Goal: Task Accomplishment & Management: Manage account settings

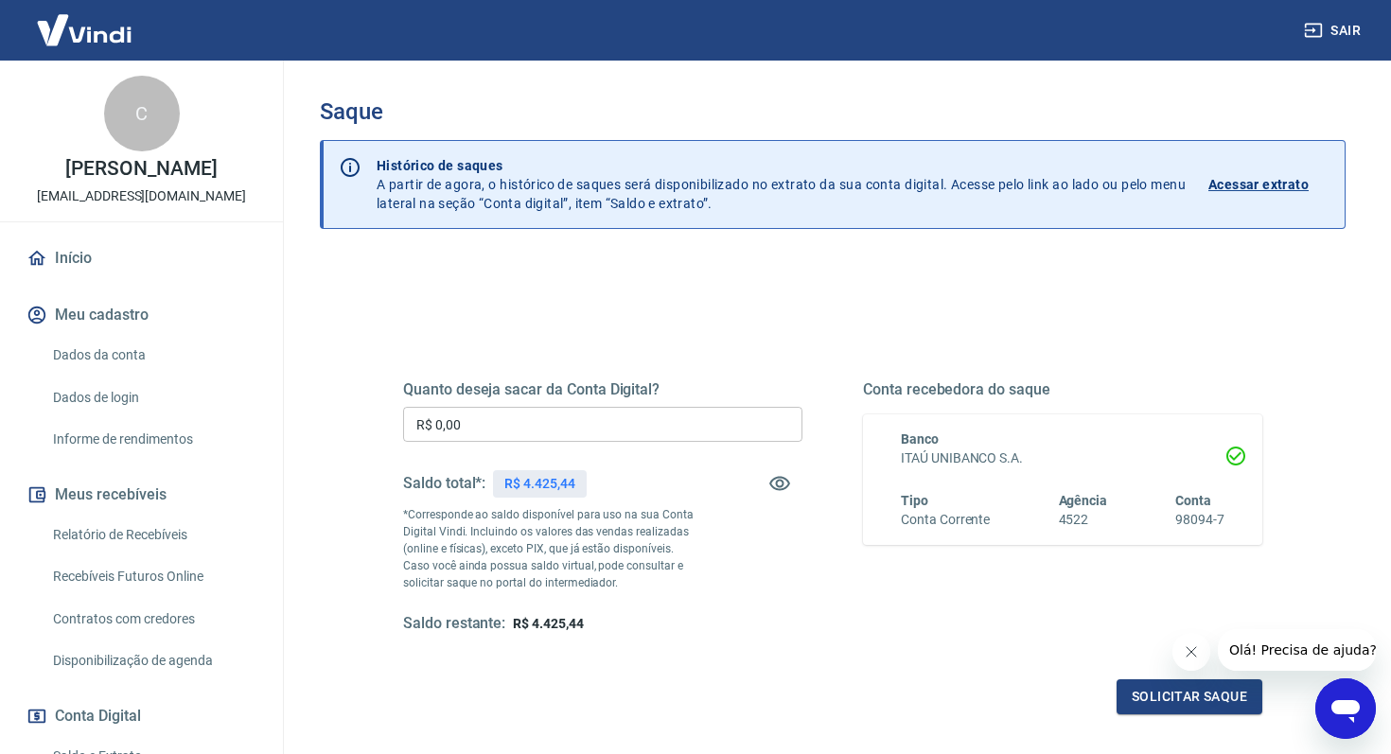
click at [479, 429] on input "R$ 0,00" at bounding box center [602, 424] width 399 height 35
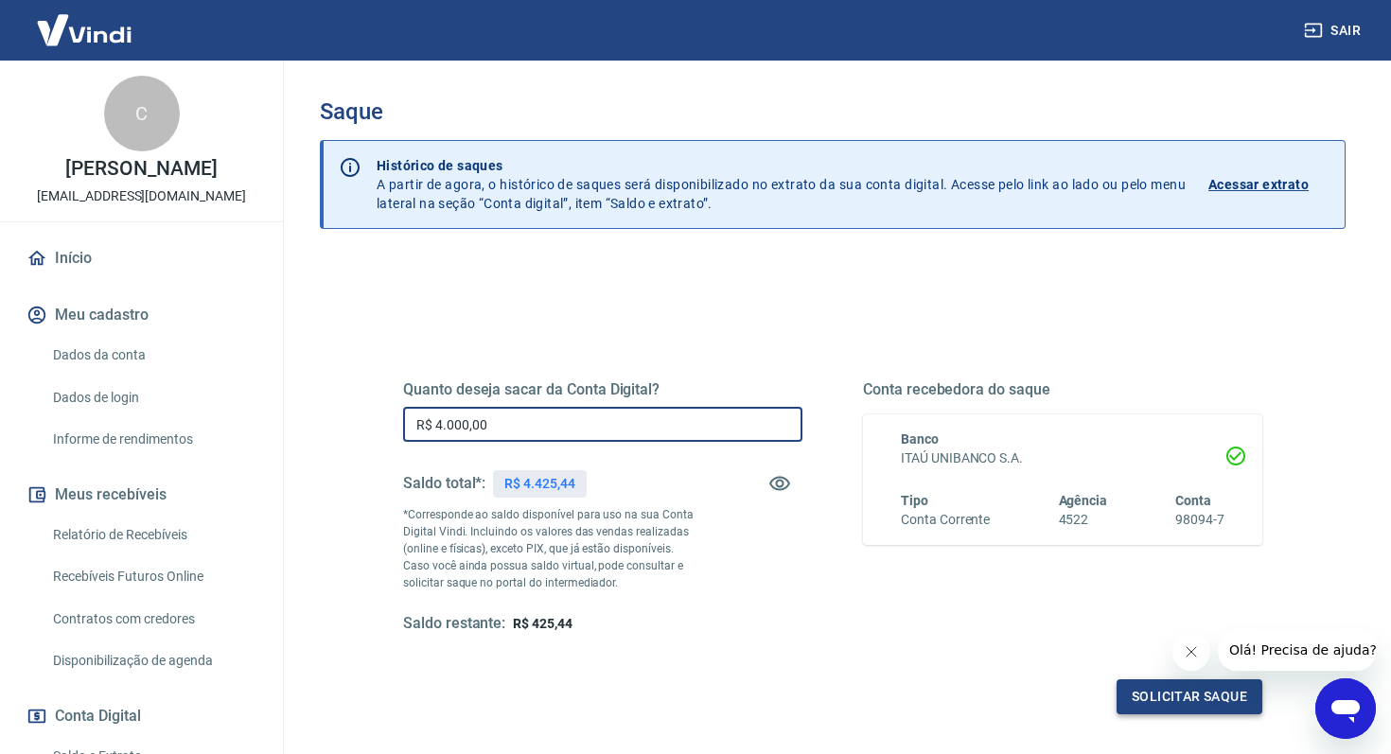
type input "R$ 4.000,00"
click at [1159, 709] on button "Solicitar saque" at bounding box center [1190, 697] width 146 height 35
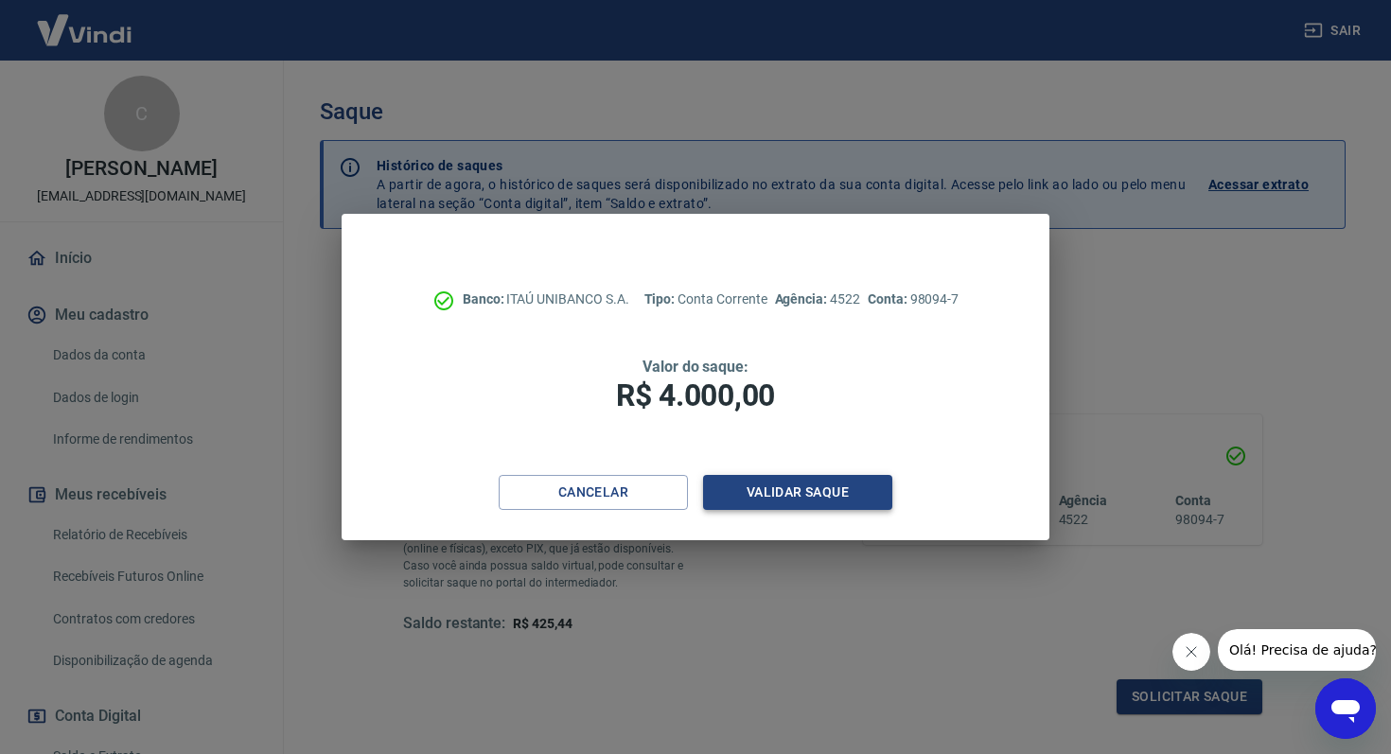
click at [843, 507] on button "Validar saque" at bounding box center [797, 492] width 189 height 35
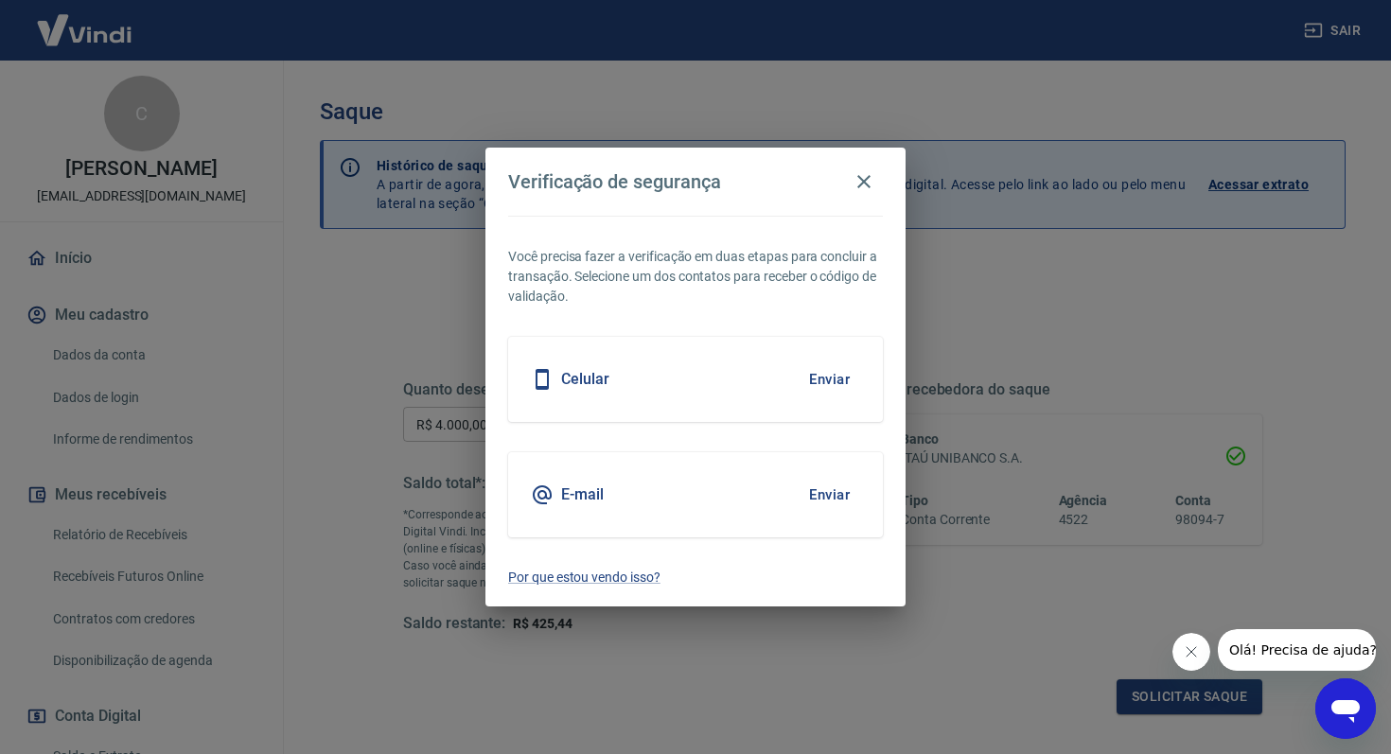
click at [842, 496] on button "Enviar" at bounding box center [830, 495] width 62 height 40
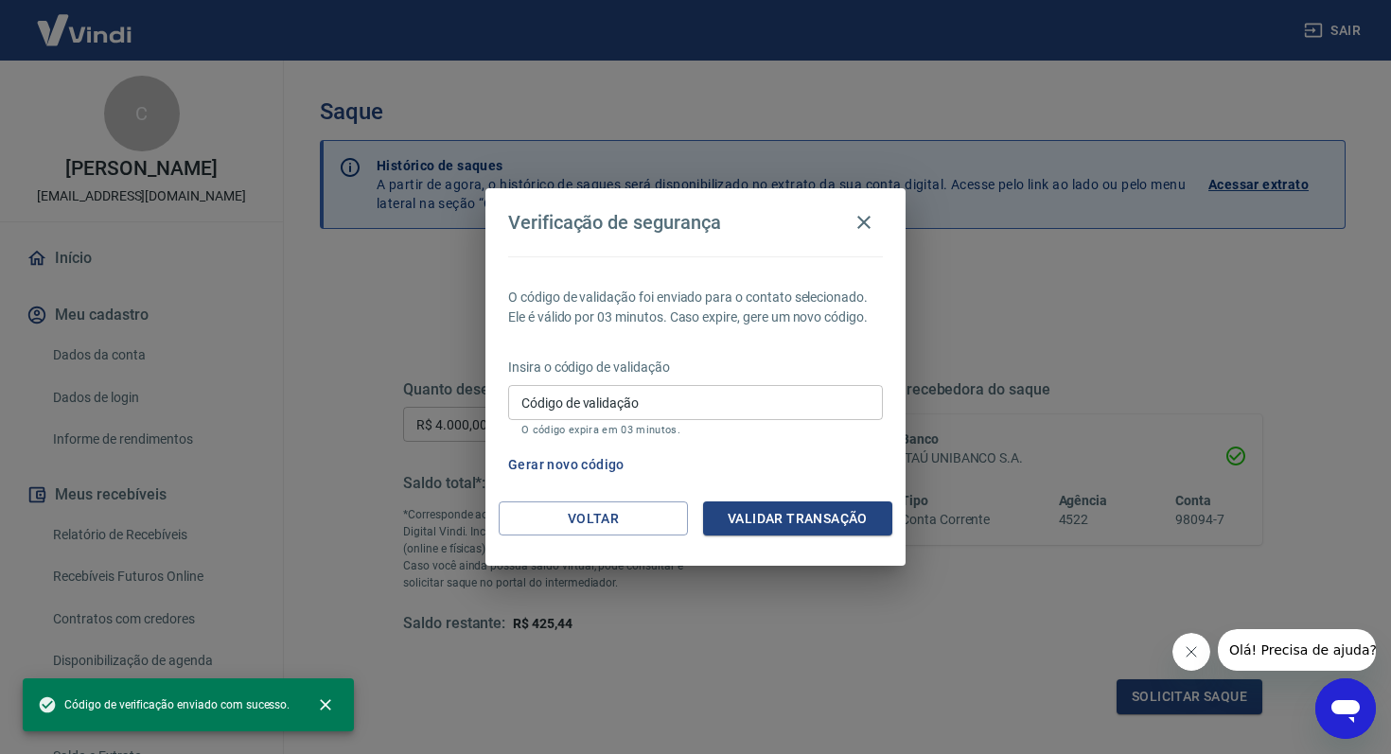
click at [778, 411] on input "Código de validação" at bounding box center [695, 402] width 375 height 35
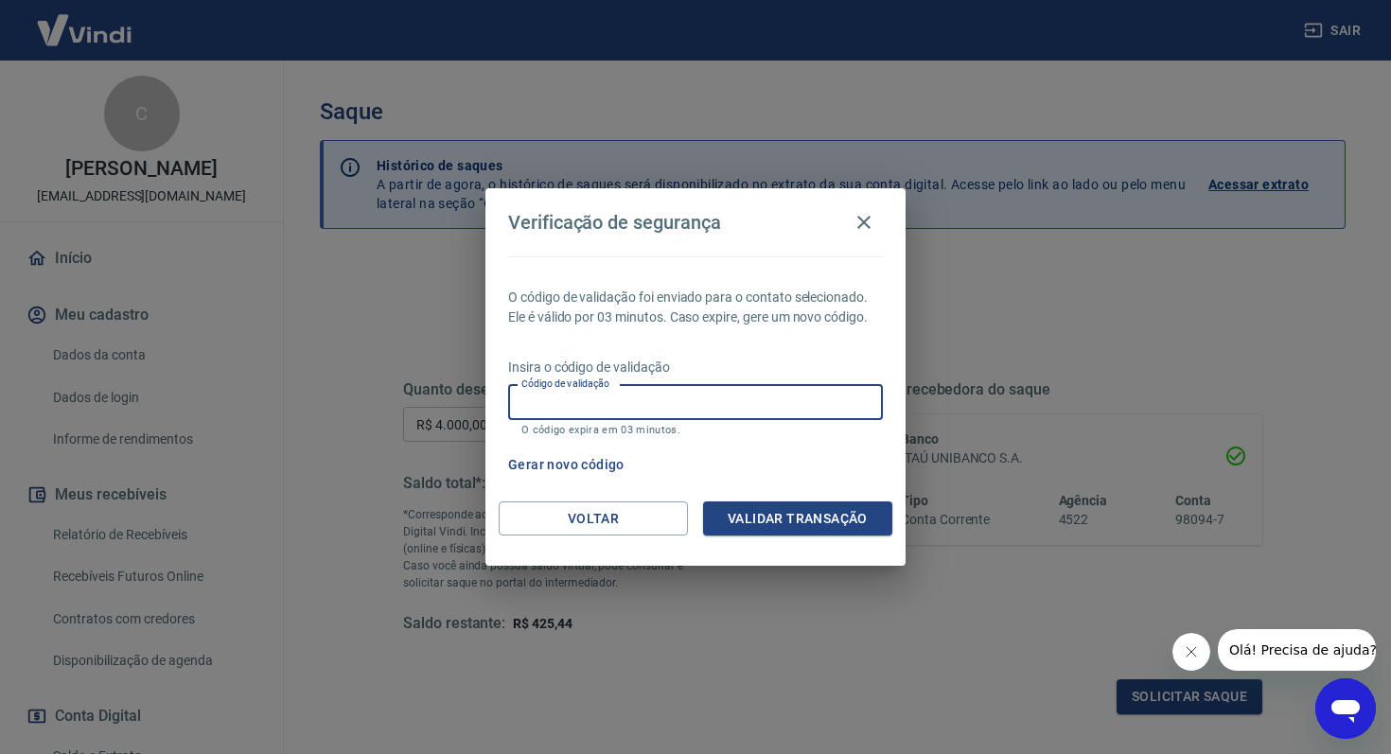
paste input "850592"
type input "850592"
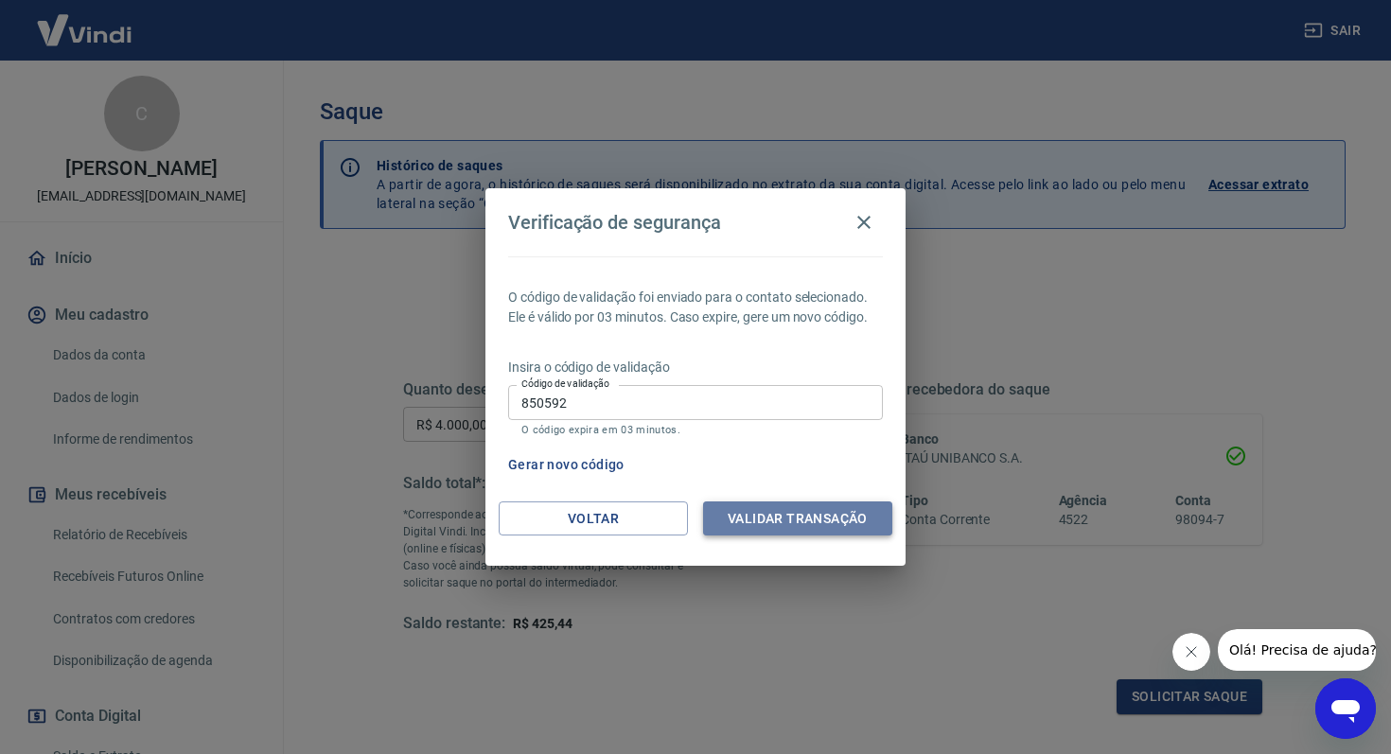
click at [783, 513] on button "Validar transação" at bounding box center [797, 519] width 189 height 35
click at [1186, 655] on icon "Fechar mensagem da empresa" at bounding box center [1191, 652] width 15 height 15
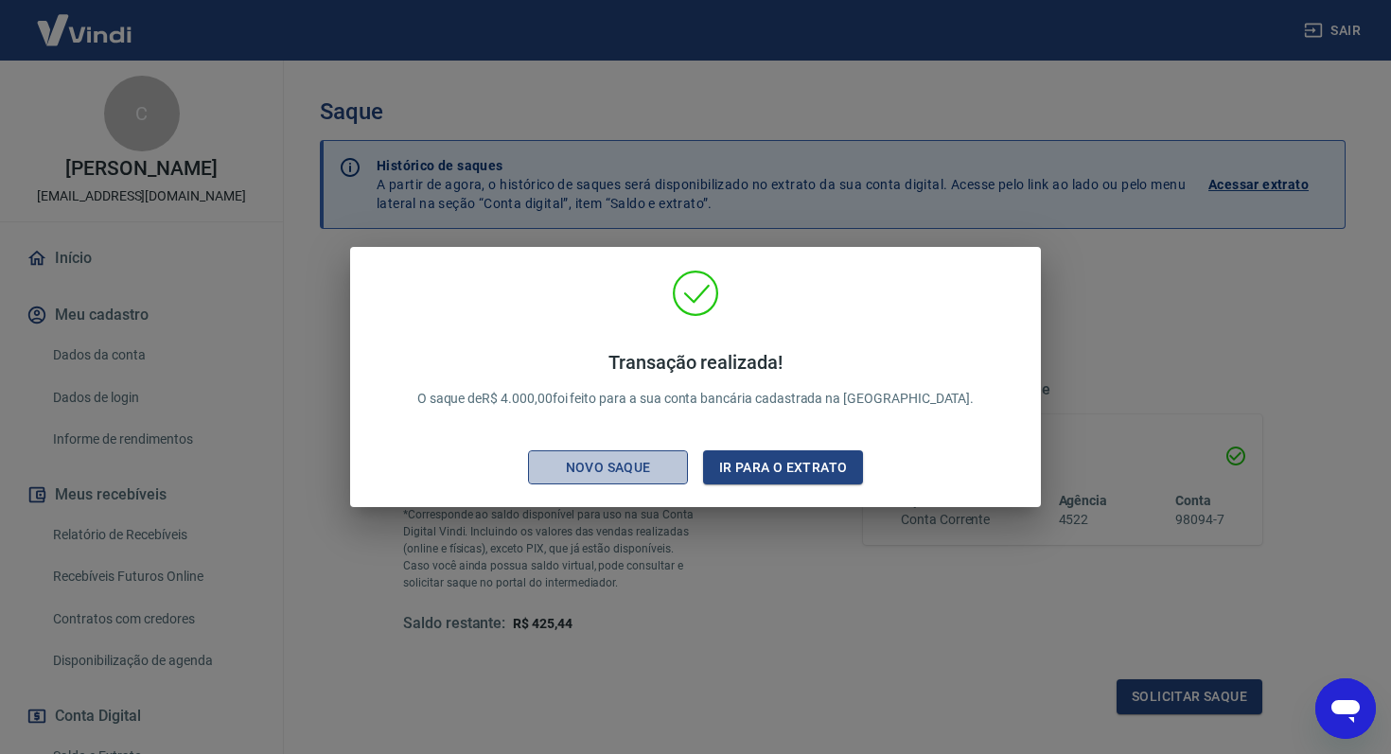
click at [662, 466] on div "Novo saque" at bounding box center [608, 468] width 131 height 24
